Goal: Obtain resource: Obtain resource

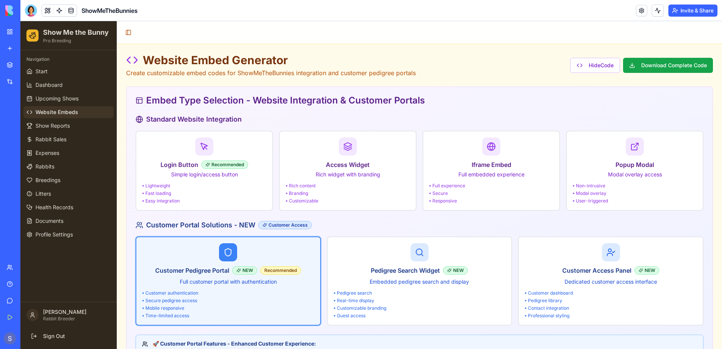
click at [184, 258] on div at bounding box center [228, 252] width 172 height 18
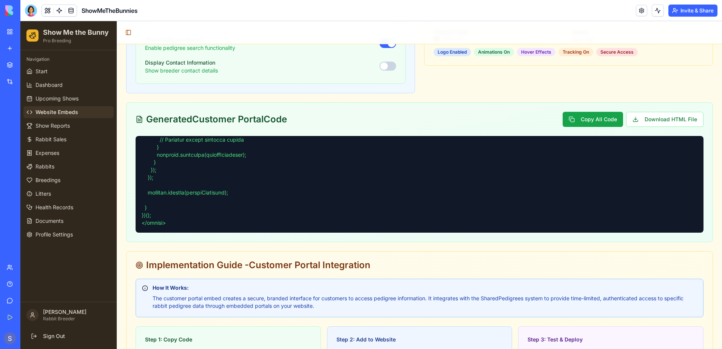
scroll to position [415, 0]
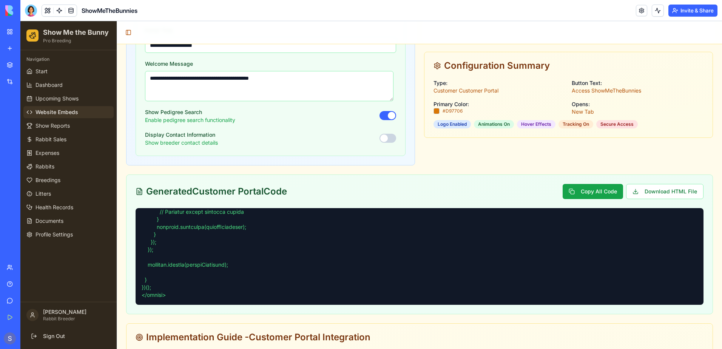
scroll to position [604, 0]
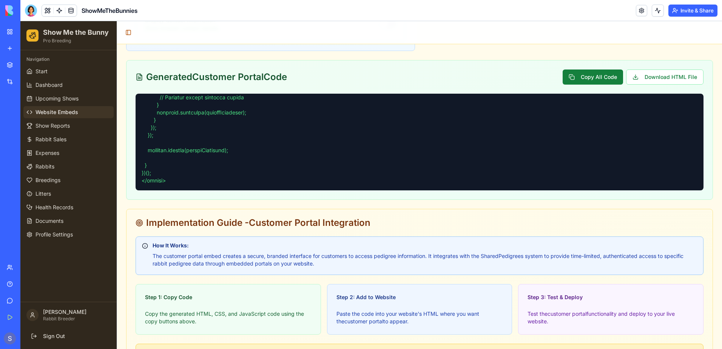
click at [582, 77] on button "Copy All Code" at bounding box center [593, 76] width 60 height 15
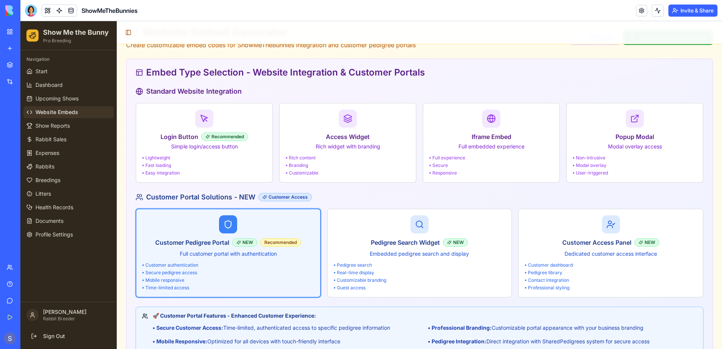
scroll to position [0, 0]
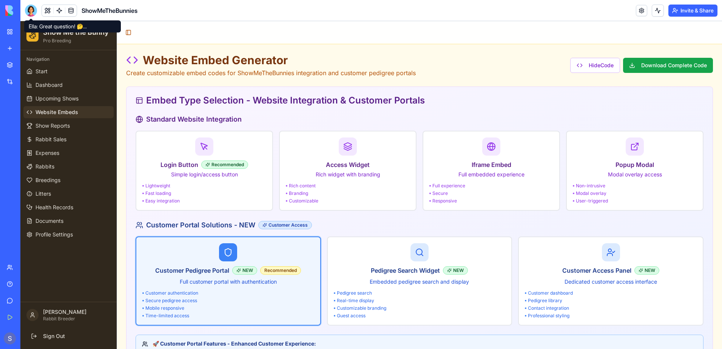
click at [27, 14] on div at bounding box center [31, 11] width 12 height 12
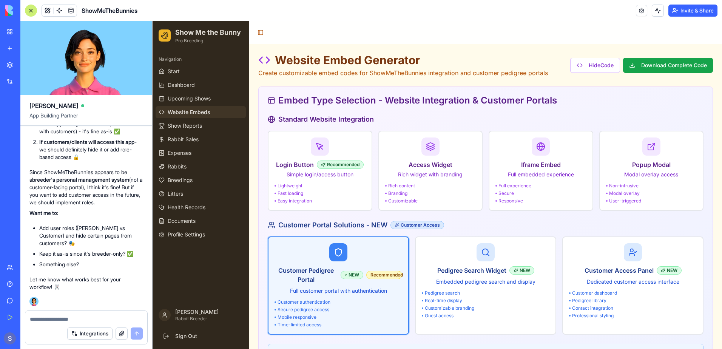
scroll to position [82261, 0]
click at [58, 318] on textarea at bounding box center [86, 319] width 113 height 8
type textarea "**********"
click at [136, 332] on button "submit" at bounding box center [137, 333] width 12 height 12
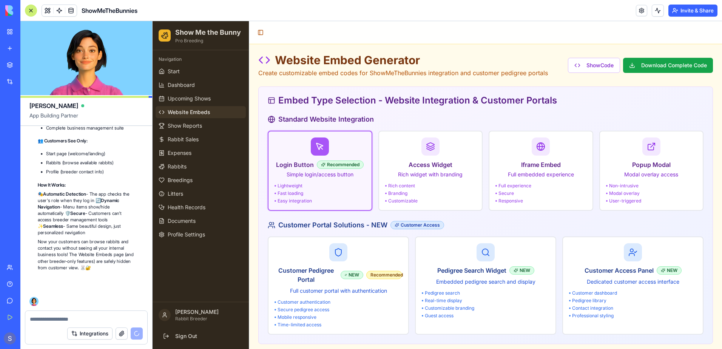
scroll to position [82687, 0]
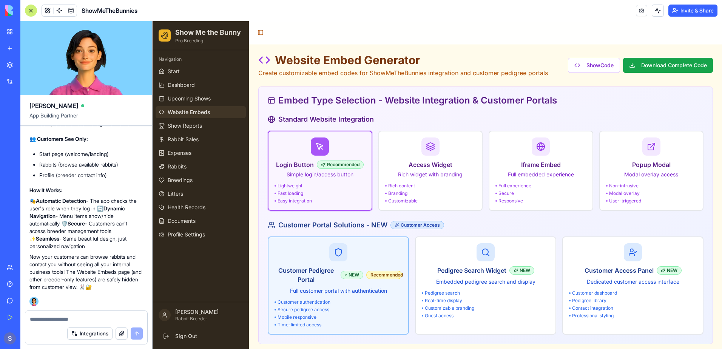
click at [326, 292] on p "Full customer portal with authentication" at bounding box center [339, 291] width 128 height 8
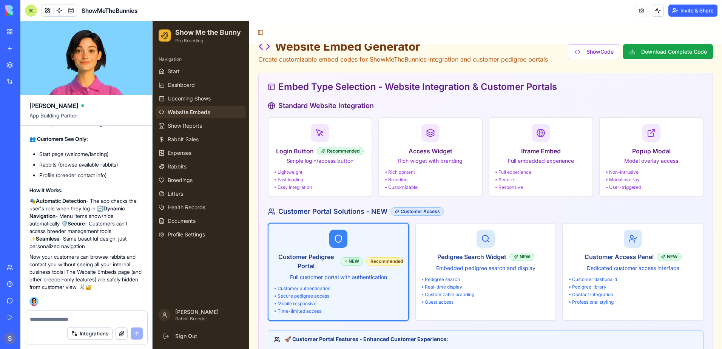
scroll to position [0, 0]
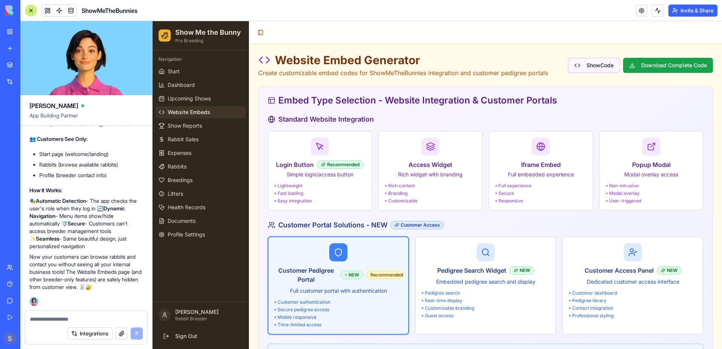
click at [587, 59] on button "Show Code" at bounding box center [594, 65] width 52 height 15
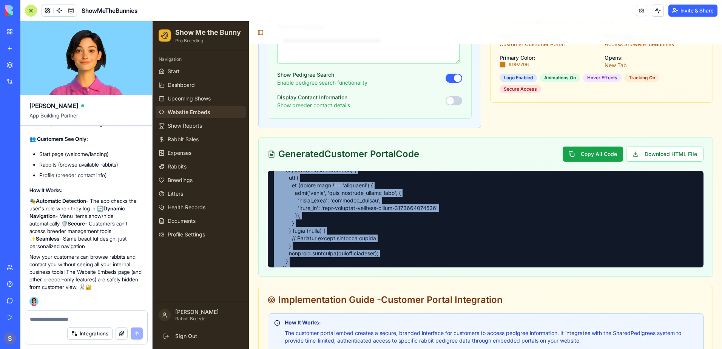
scroll to position [2763, 0]
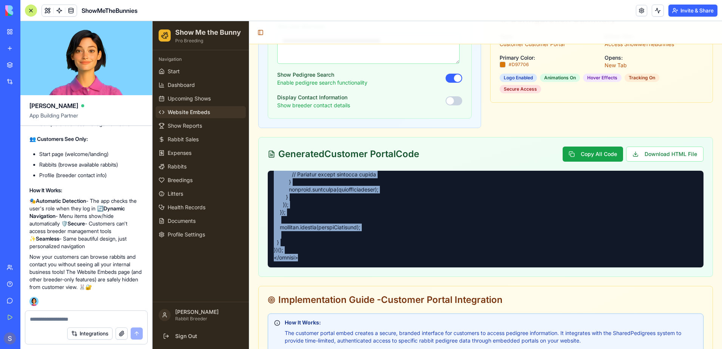
drag, startPoint x: 271, startPoint y: 176, endPoint x: 451, endPoint y: 270, distance: 202.9
click at [451, 270] on div at bounding box center [486, 224] width 454 height 106
copy pre "<!-- LORE --> <!-- IpsuMdOloRsitame Consecte Adipisci Elitse --> <doe te="inci-…"
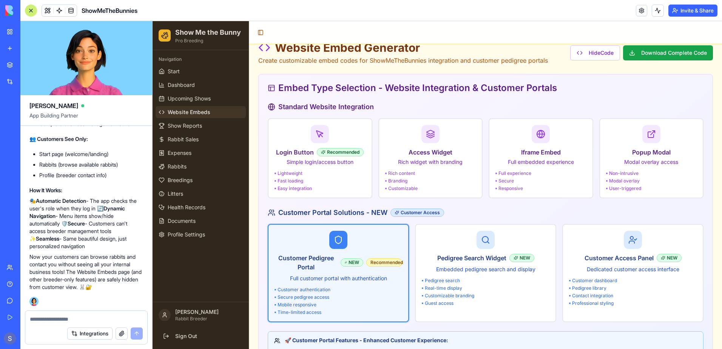
scroll to position [0, 0]
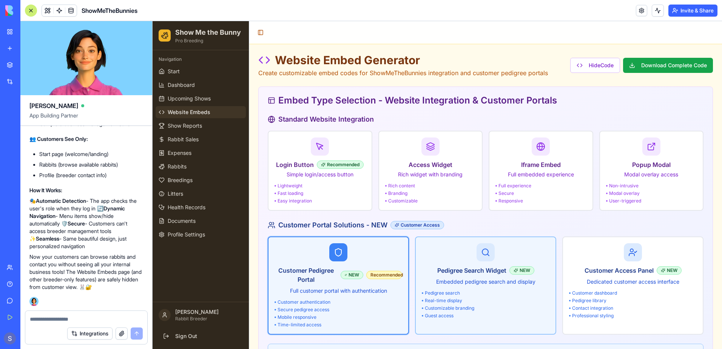
click at [529, 286] on div "Pedigree Search Widget NEW Embedded pedigree search and display Pedigree search…" at bounding box center [486, 281] width 128 height 76
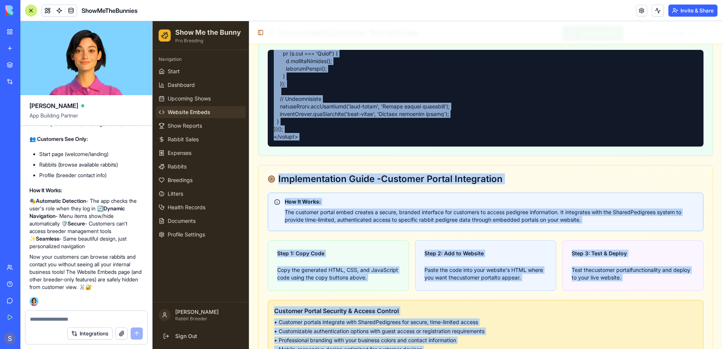
scroll to position [735, 0]
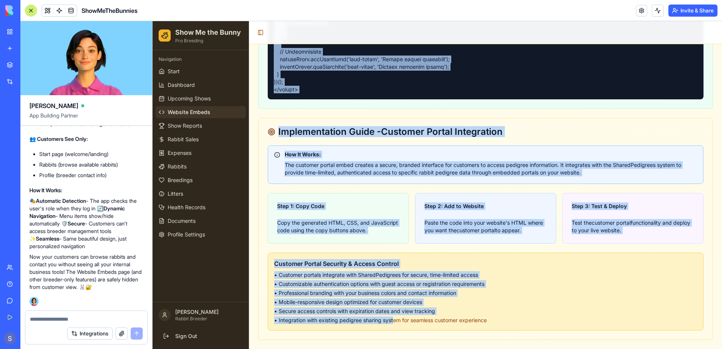
drag, startPoint x: 270, startPoint y: 252, endPoint x: 394, endPoint y: 356, distance: 161.9
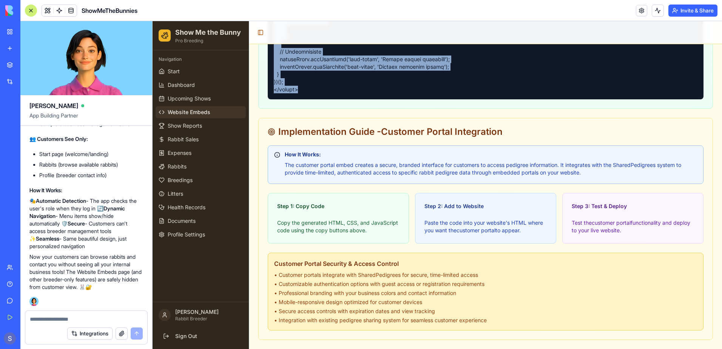
drag, startPoint x: 323, startPoint y: 82, endPoint x: 274, endPoint y: 31, distance: 70.8
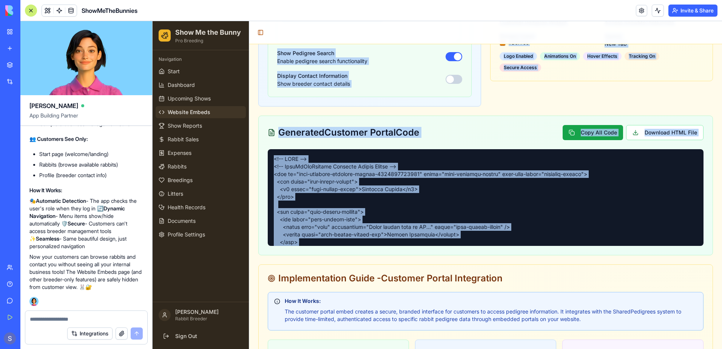
scroll to position [584, 0]
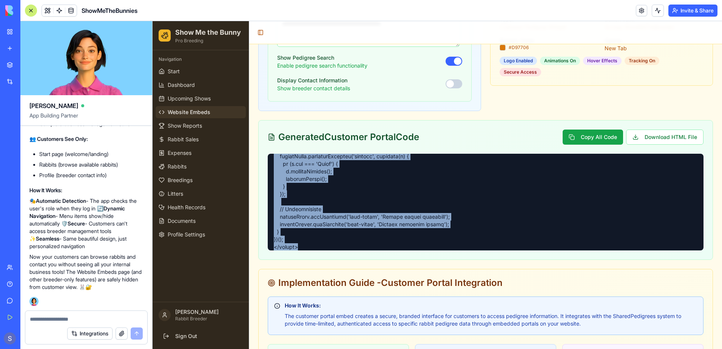
scroll to position [1356, 0]
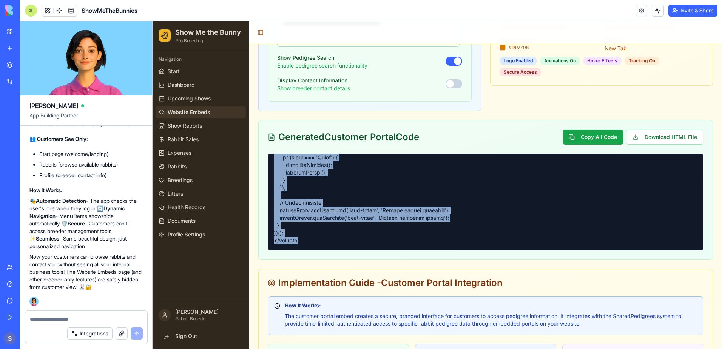
drag, startPoint x: 273, startPoint y: 161, endPoint x: 373, endPoint y: 239, distance: 127.2
click at [373, 239] on div at bounding box center [486, 202] width 436 height 97
copy pre "<!-- LORE --> <!-- IpsuMdOloRsitame Consecte Adipis Elitse --> <doe te="inci-ut…"
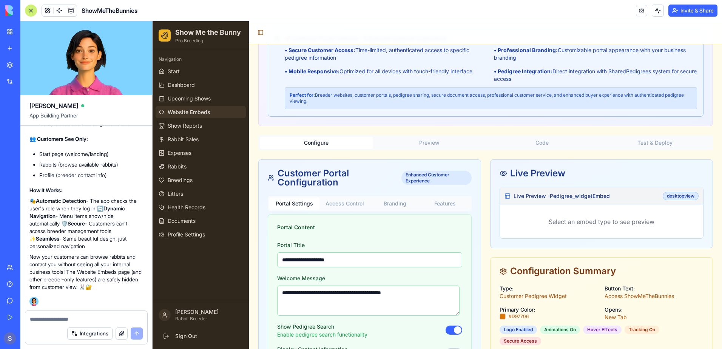
scroll to position [272, 0]
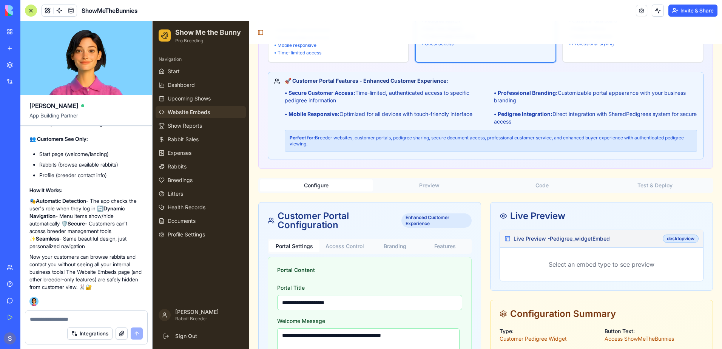
drag, startPoint x: 710, startPoint y: 116, endPoint x: 710, endPoint y: 107, distance: 8.3
click at [710, 107] on div "Website Embed Generator Create customizable embed codes for ShowMeTheBunnies in…" at bounding box center [485, 291] width 473 height 1039
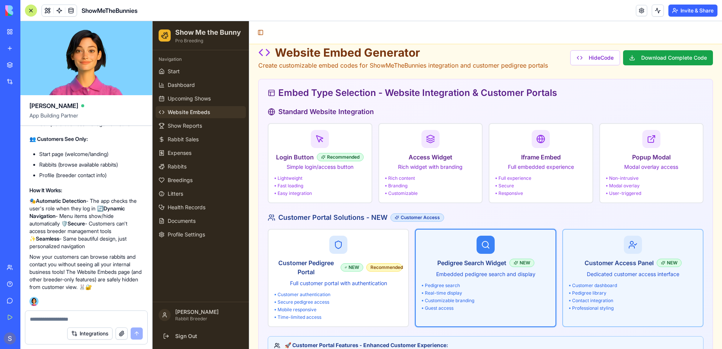
click at [599, 264] on h3 "Customer Access Panel" at bounding box center [619, 262] width 69 height 9
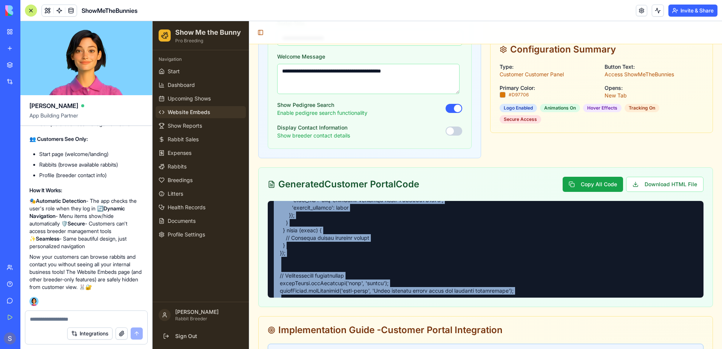
scroll to position [1456, 0]
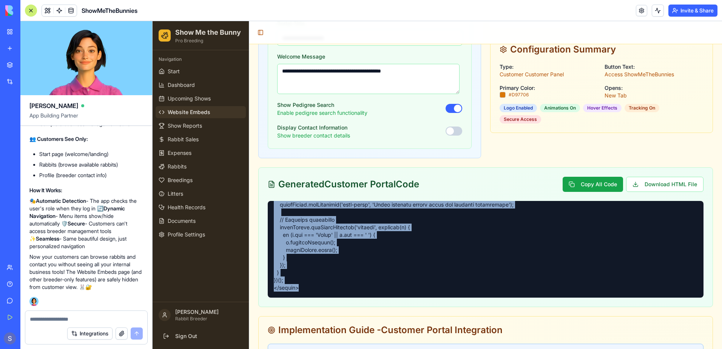
drag, startPoint x: 271, startPoint y: 208, endPoint x: 367, endPoint y: 304, distance: 136.2
click at [367, 304] on div at bounding box center [486, 254] width 454 height 106
copy pre "<!-- LORE --> <!-- IpsuMdOloRsitame Consecte Adipis Elits --> <doe te="inci-utl…"
